Goal: Download file/media

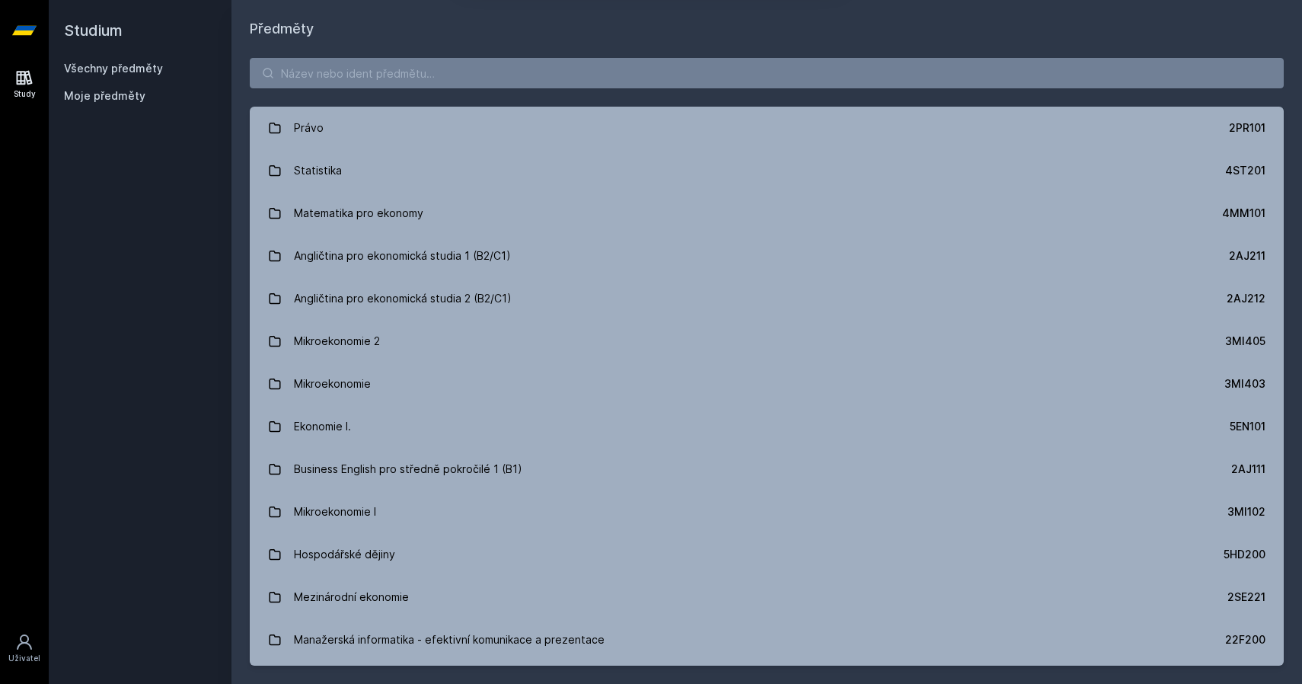
click at [650, 94] on button "Ne" at bounding box center [654, 98] width 55 height 38
click at [124, 71] on link "Všechny předměty" at bounding box center [113, 68] width 99 height 13
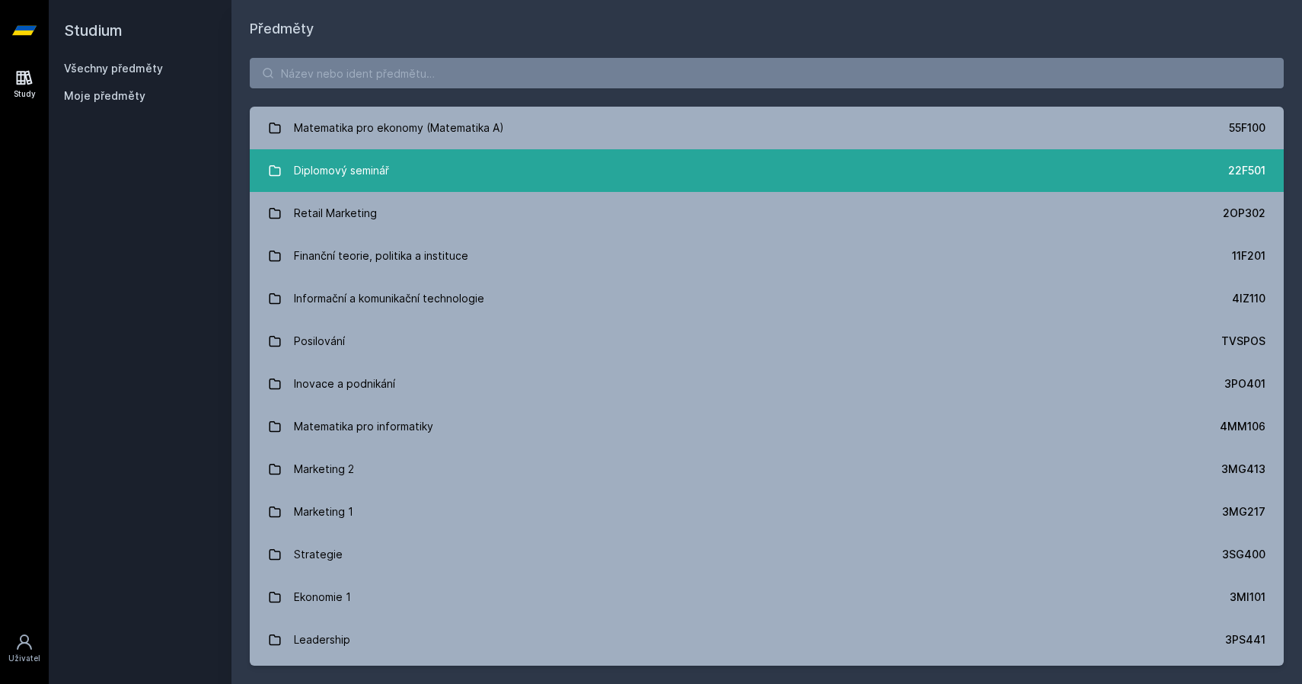
scroll to position [940, 0]
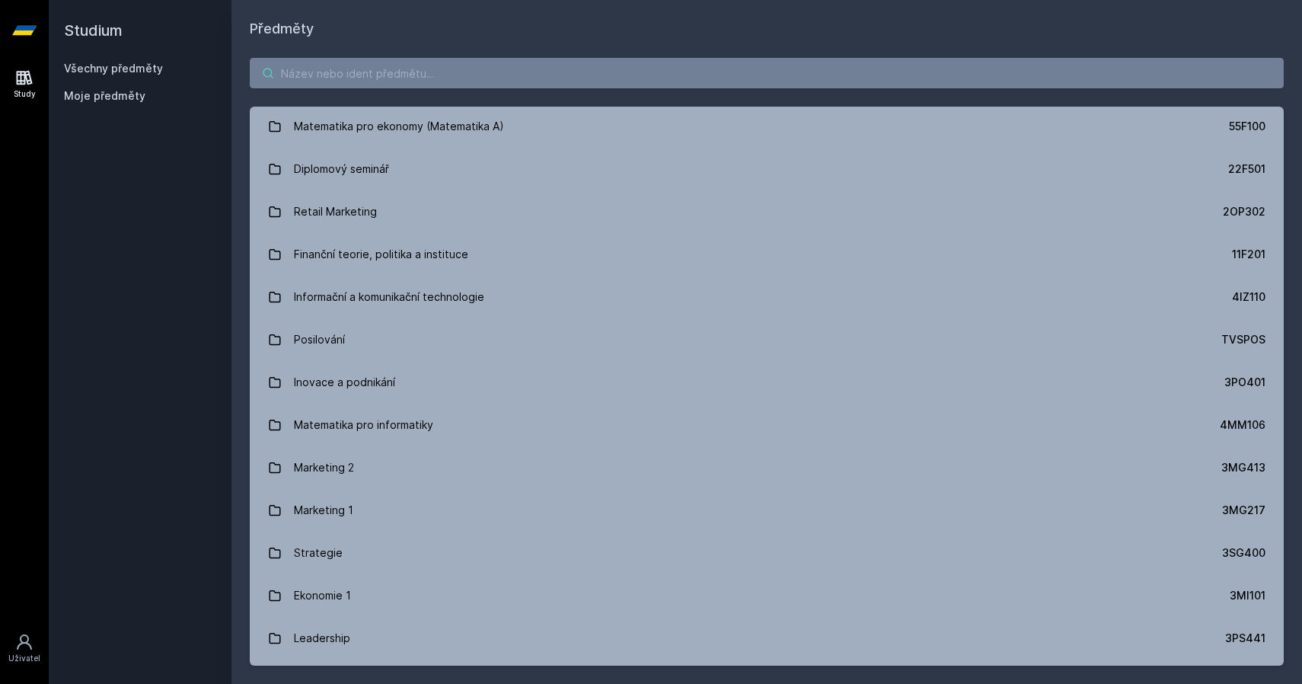
click at [402, 72] on input "search" at bounding box center [767, 73] width 1034 height 30
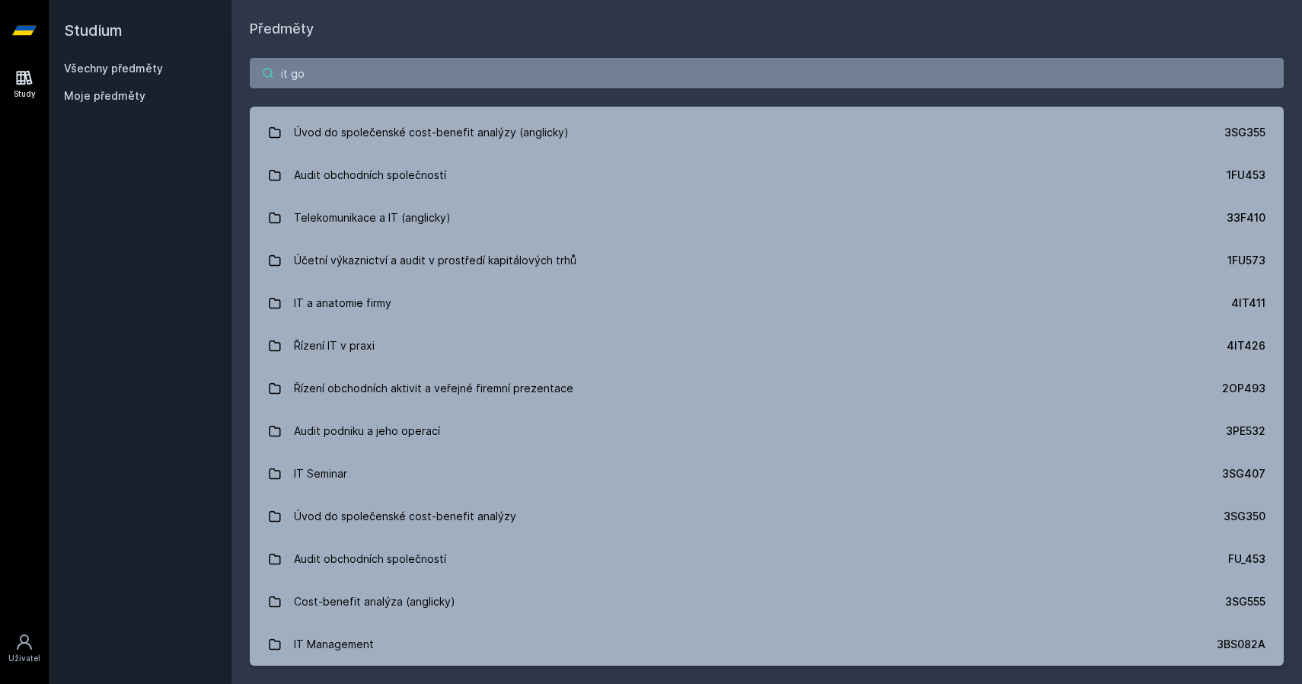
scroll to position [0, 0]
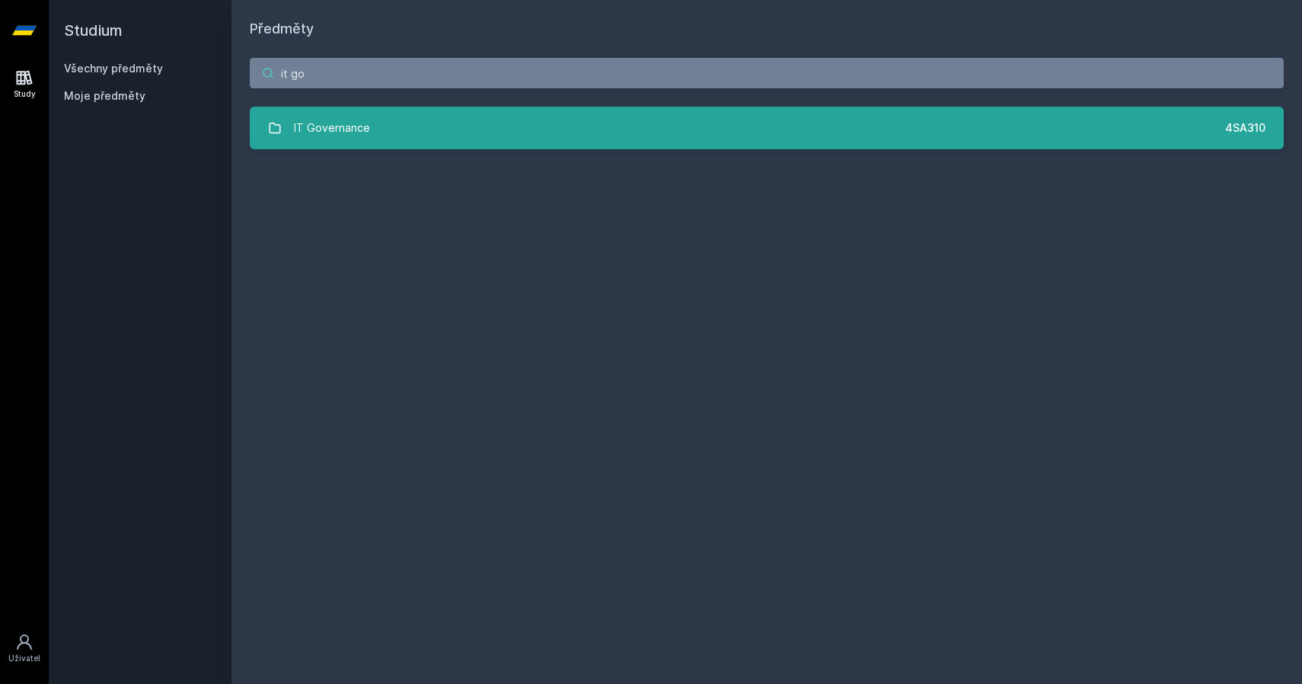
type input "it go"
click at [452, 141] on link "IT Governance 4SA310" at bounding box center [767, 128] width 1034 height 43
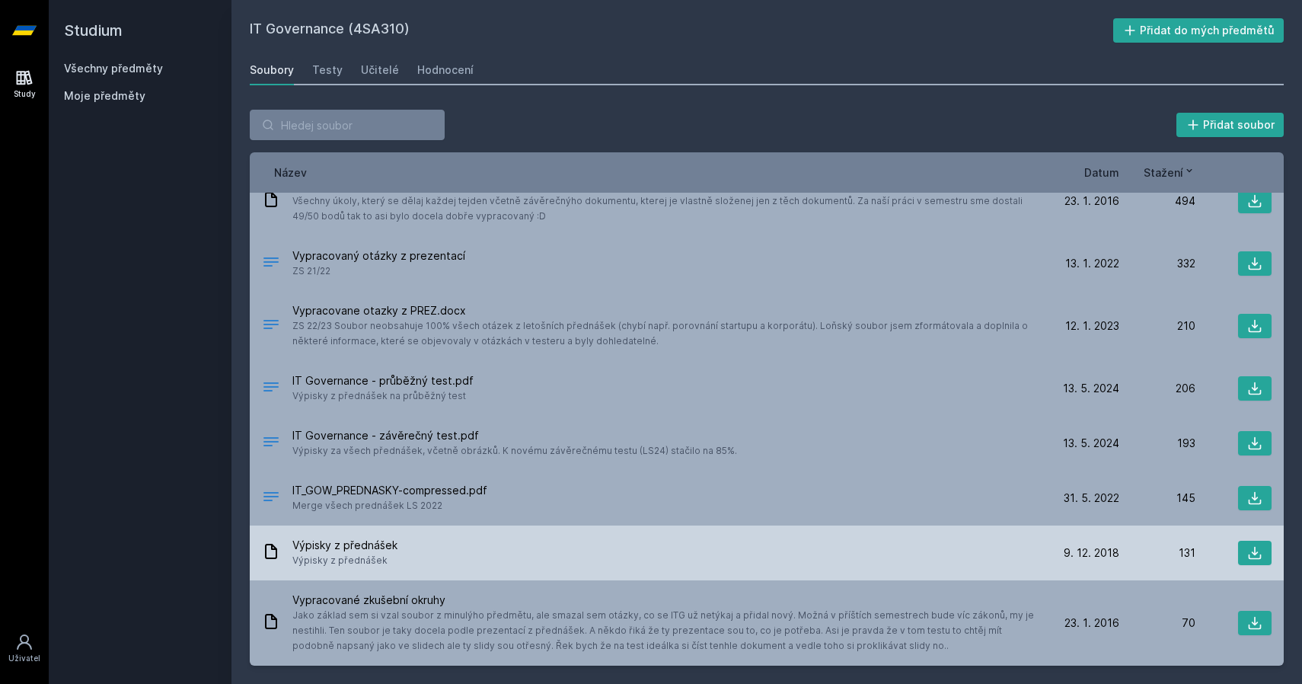
scroll to position [27, 0]
click at [412, 558] on div "Výpisky z přednášek Výpisky z [PERSON_NAME]" at bounding box center [652, 553] width 781 height 30
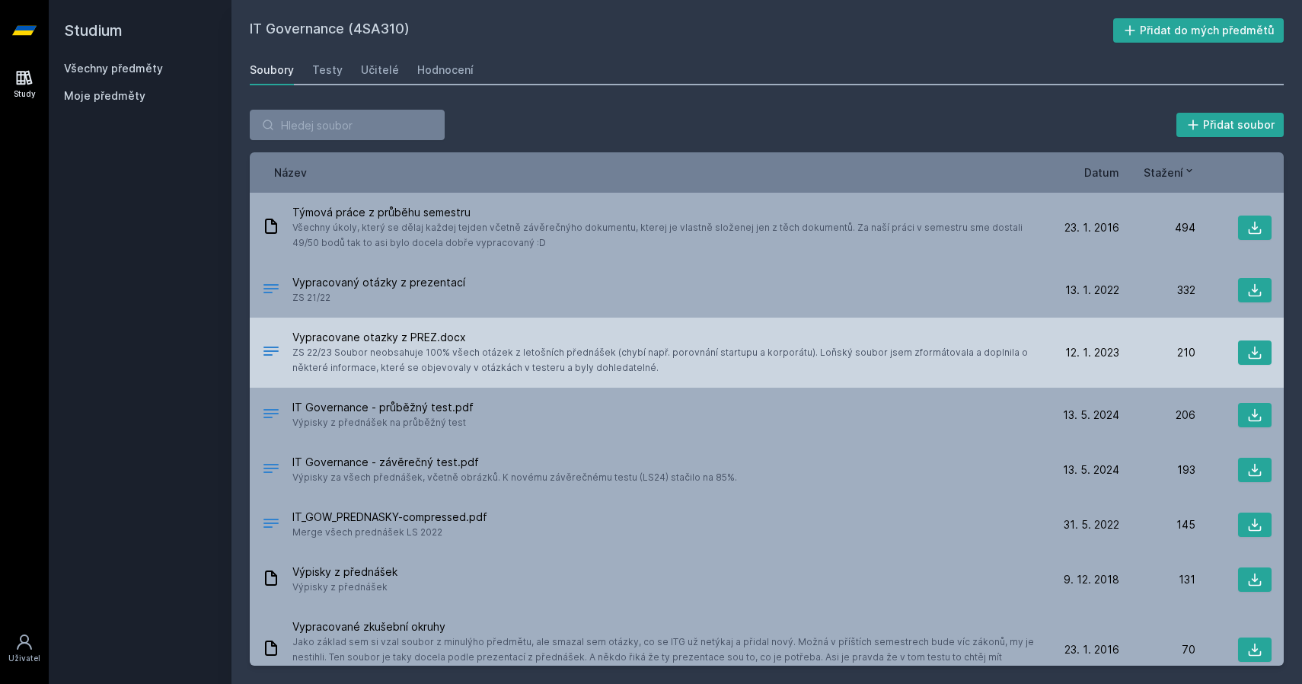
scroll to position [0, 0]
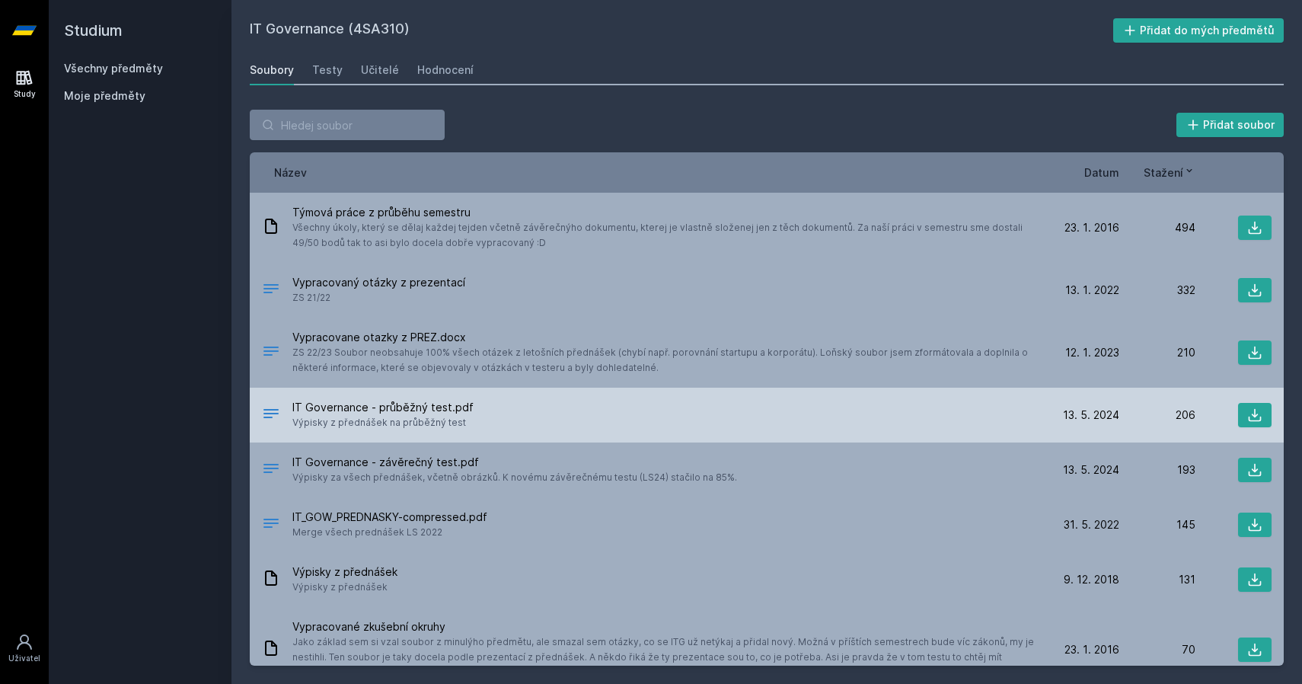
click at [414, 406] on span "IT Governance - průběžný test.pdf" at bounding box center [382, 407] width 181 height 15
click at [1268, 420] on button at bounding box center [1255, 415] width 34 height 24
